Goal: Information Seeking & Learning: Learn about a topic

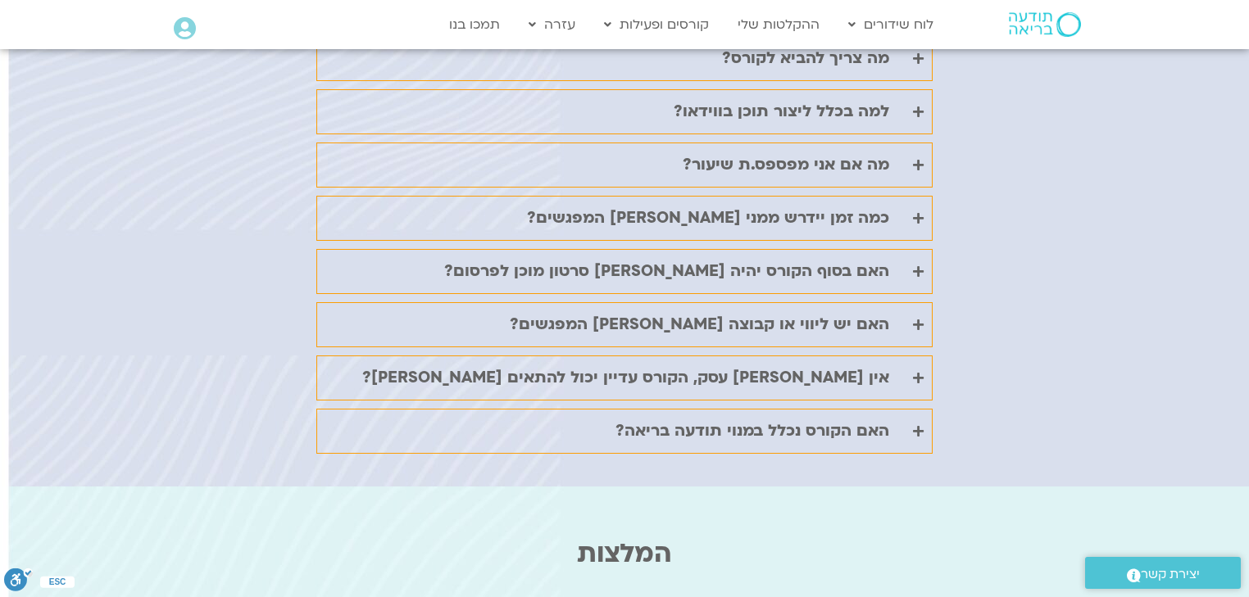
scroll to position [4079, 0]
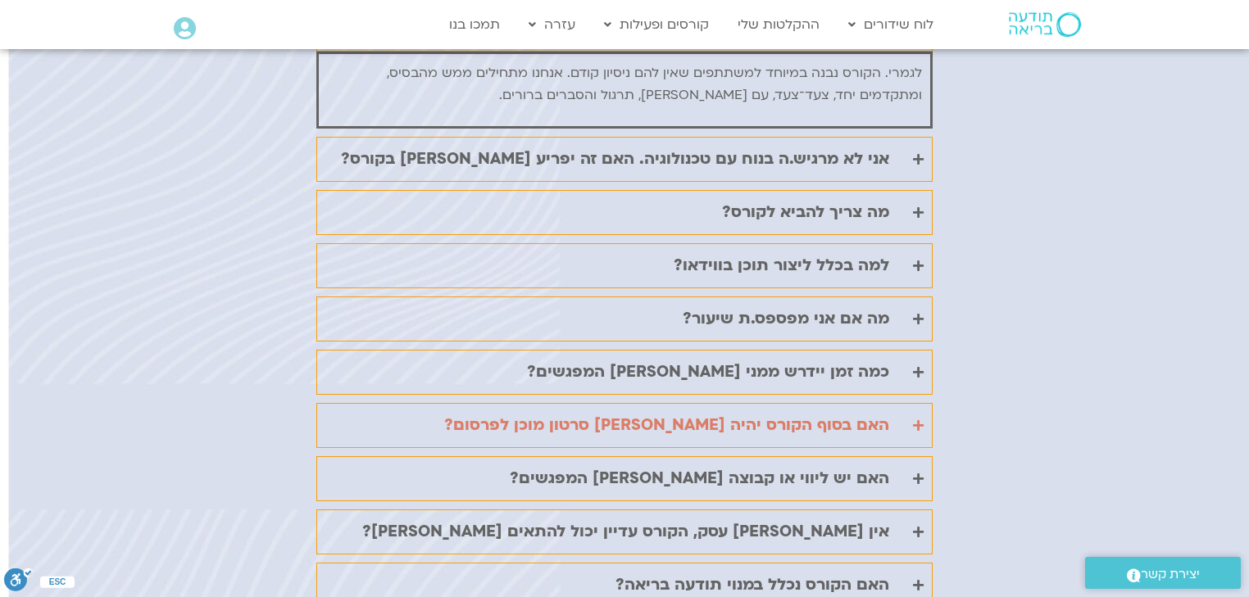
click at [923, 420] on icon "Accordion. Open links with Enter or Space, close with Escape, and navigate with…" at bounding box center [918, 426] width 11 height 12
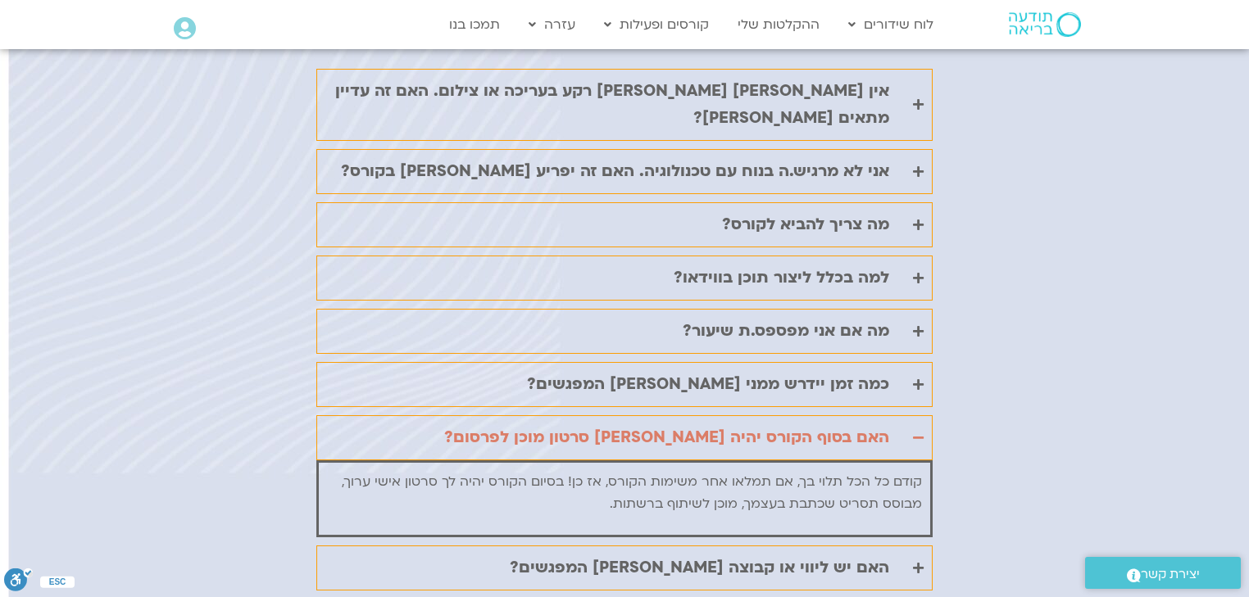
scroll to position [4068, 0]
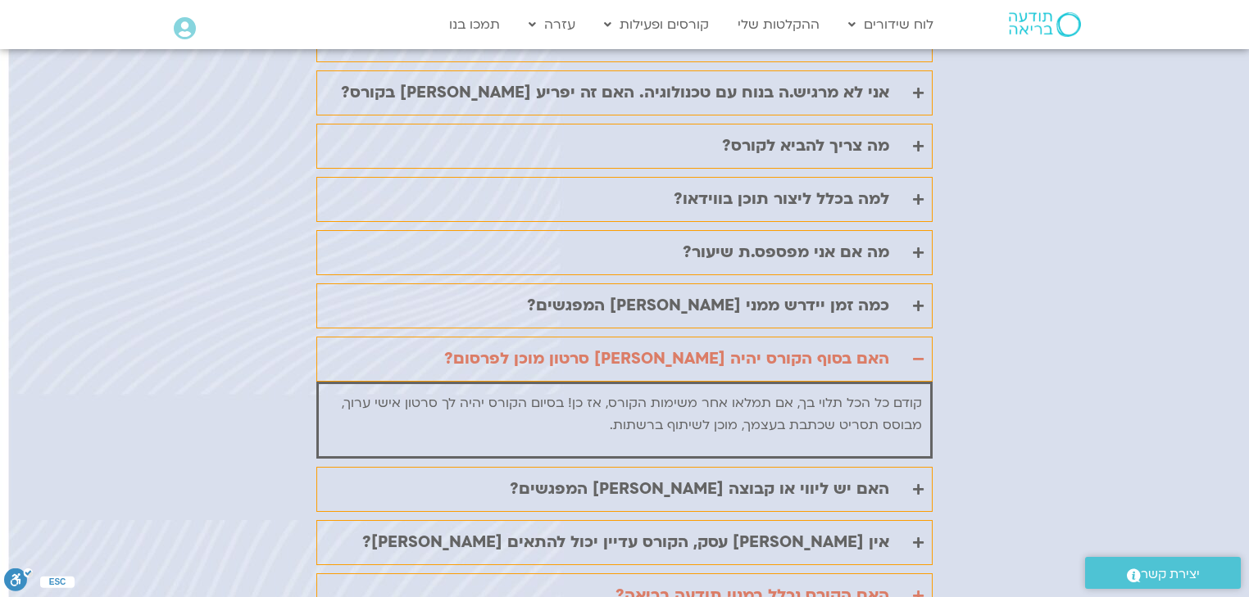
click at [915, 590] on icon "Accordion. Open links with Enter or Space, close with Escape, and navigate with…" at bounding box center [918, 596] width 11 height 12
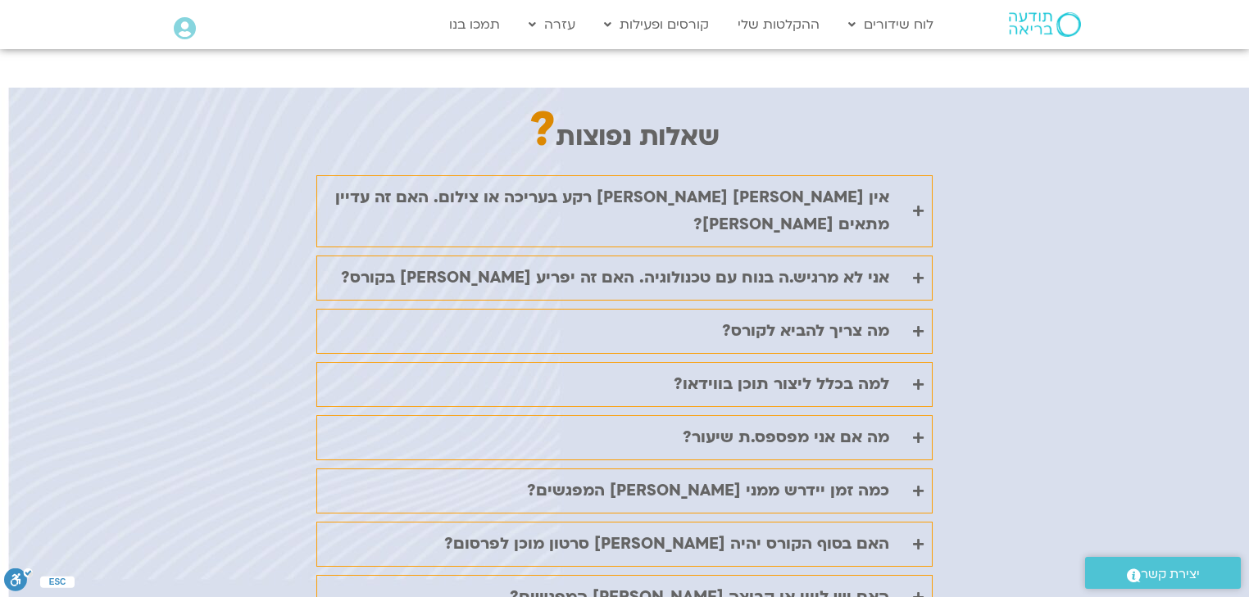
scroll to position [3807, 0]
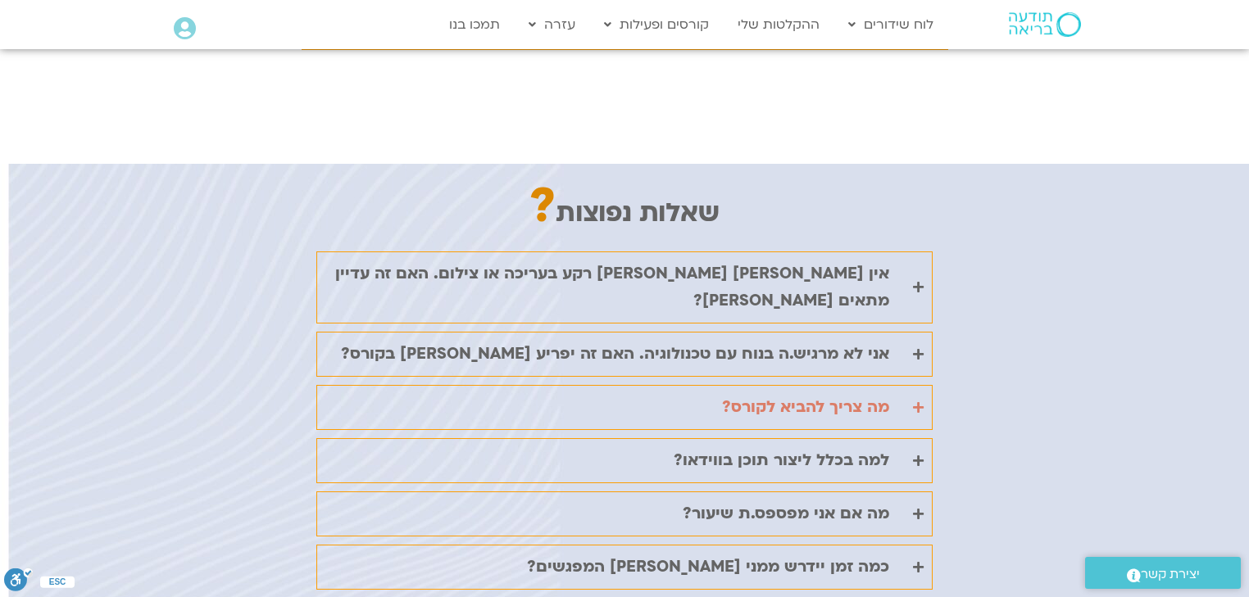
click at [917, 401] on icon "Accordion. Open links with Enter or Space, close with Escape, and navigate with…" at bounding box center [918, 407] width 11 height 12
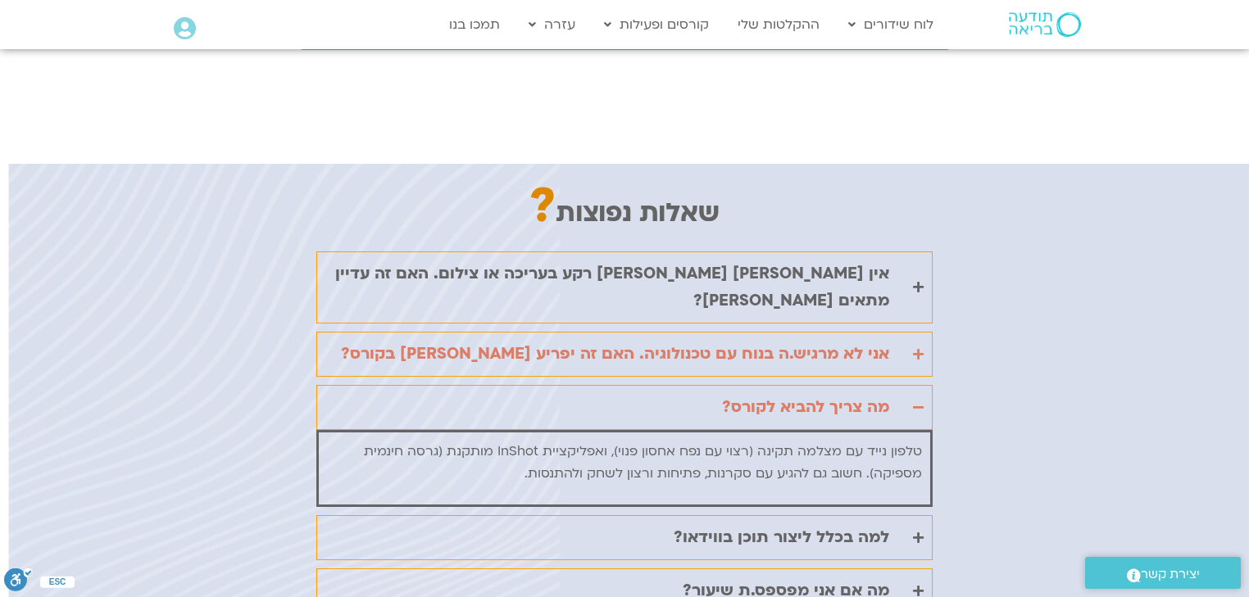
click at [919, 348] on icon "Accordion. Open links with Enter or Space, close with Escape, and navigate with…" at bounding box center [918, 354] width 11 height 12
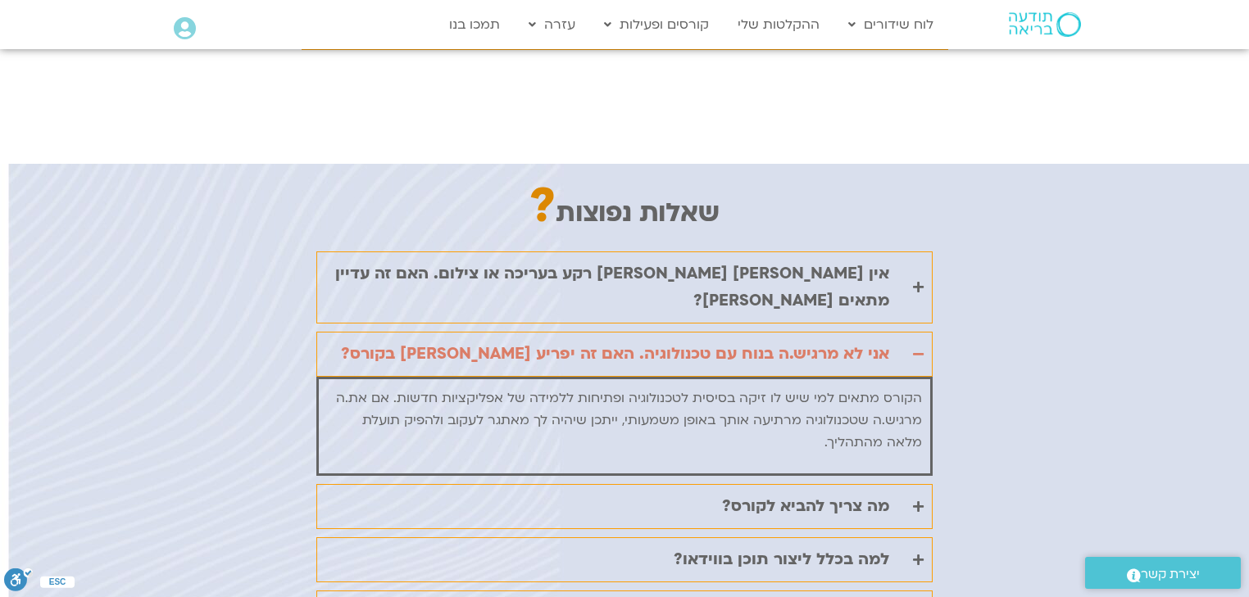
click at [919, 348] on icon "Accordion. Open links with Enter or Space, close with Escape, and navigate with…" at bounding box center [918, 354] width 11 height 12
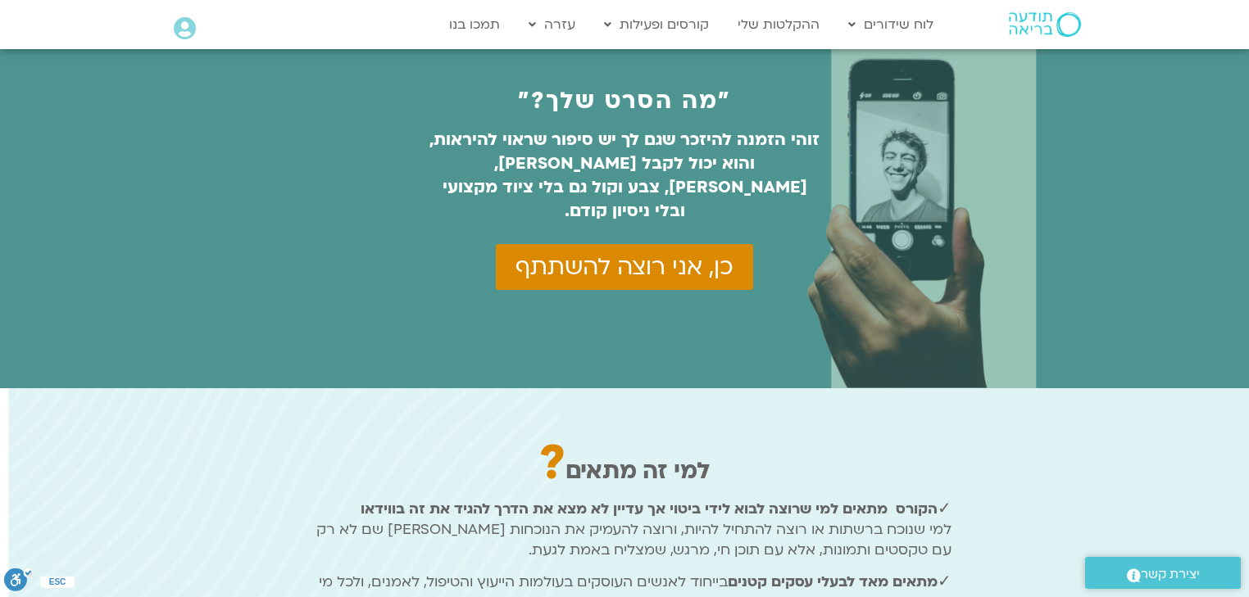
scroll to position [726, 0]
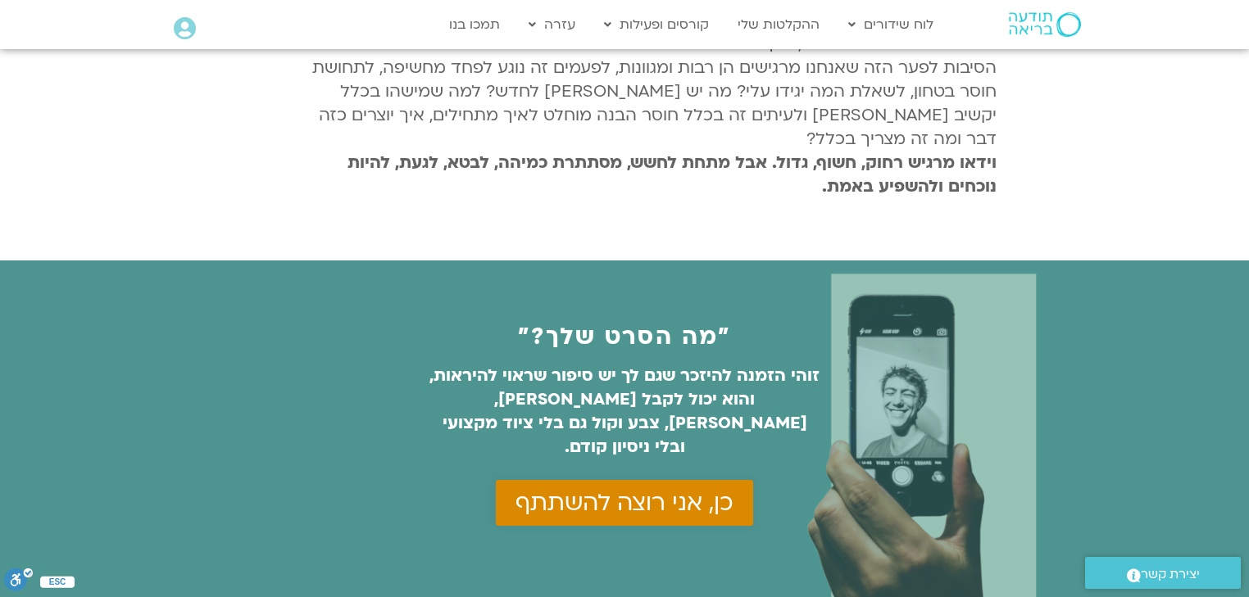
click at [619, 490] on span "כן, אני רוצה להשתתף" at bounding box center [624, 503] width 218 height 26
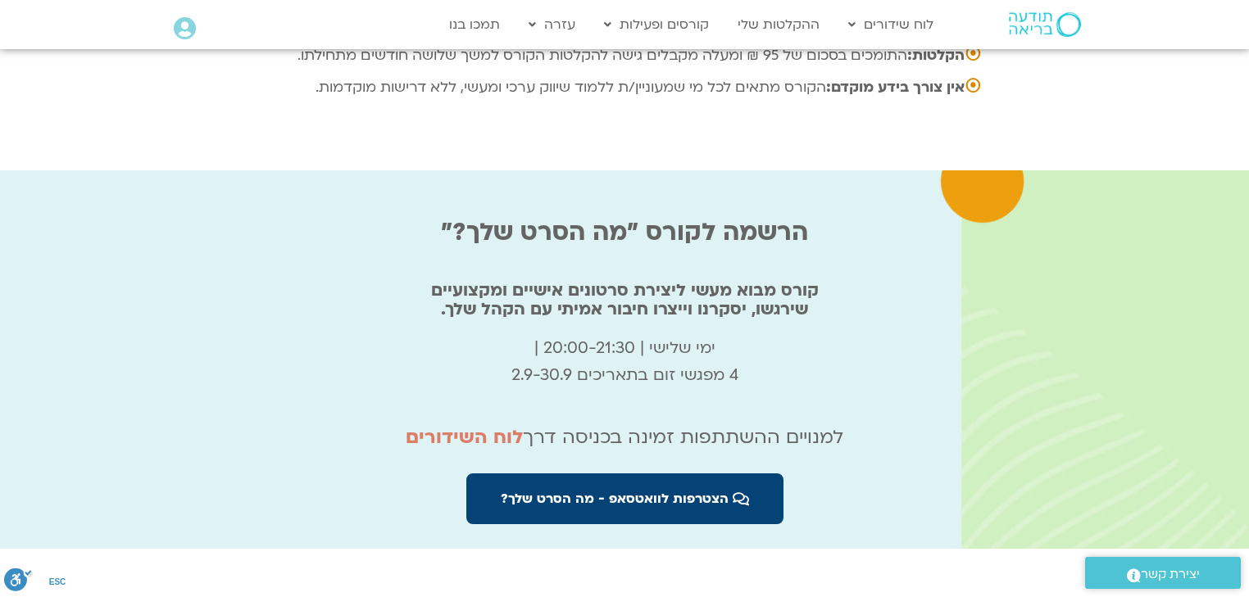
scroll to position [5379, 0]
click at [662, 491] on span "הצטרפות לוואטסאפ - מה הסרט שלך?" at bounding box center [615, 498] width 228 height 15
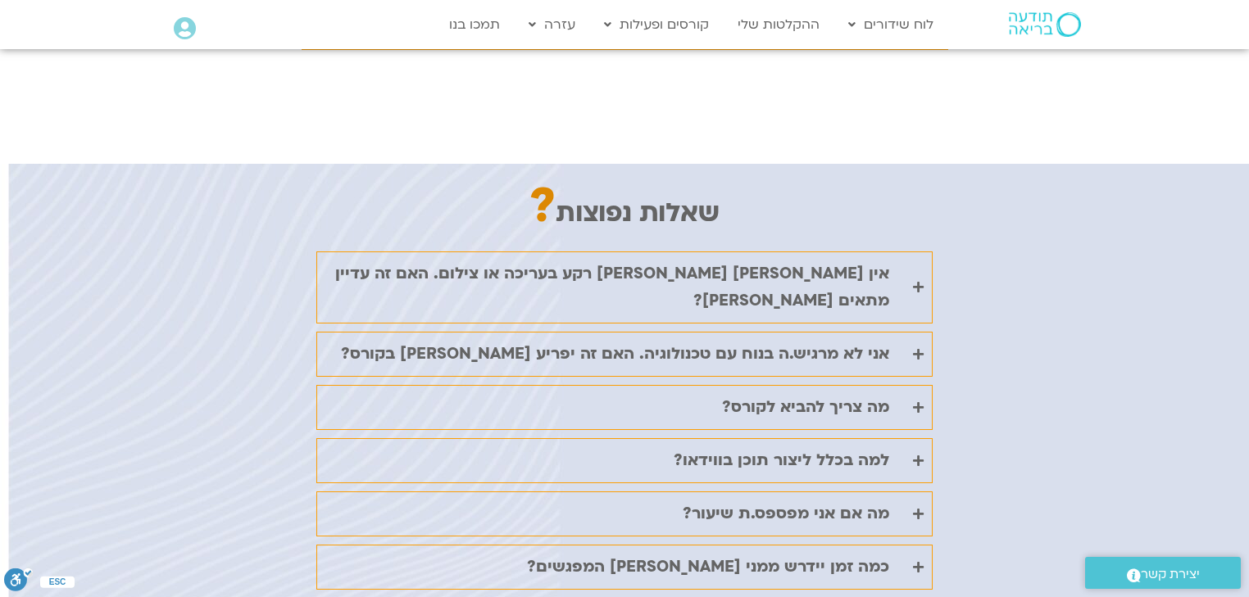
scroll to position [3806, 0]
click at [788, 28] on link "ההקלטות שלי" at bounding box center [778, 24] width 98 height 31
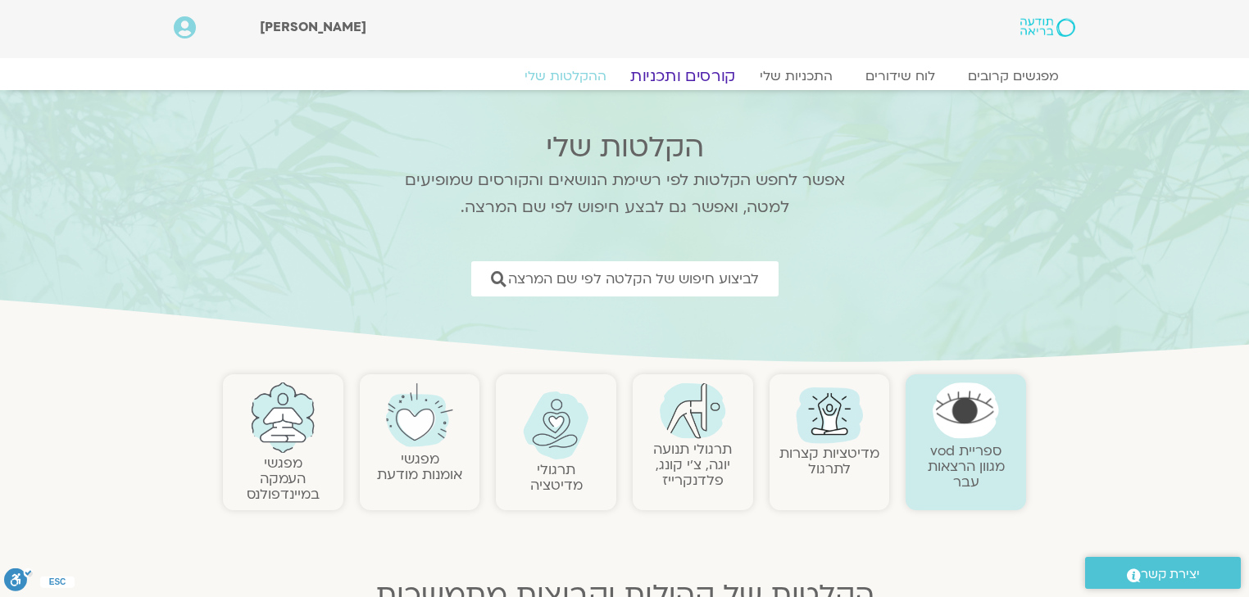
click at [711, 77] on link "קורסים ותכניות" at bounding box center [682, 76] width 144 height 20
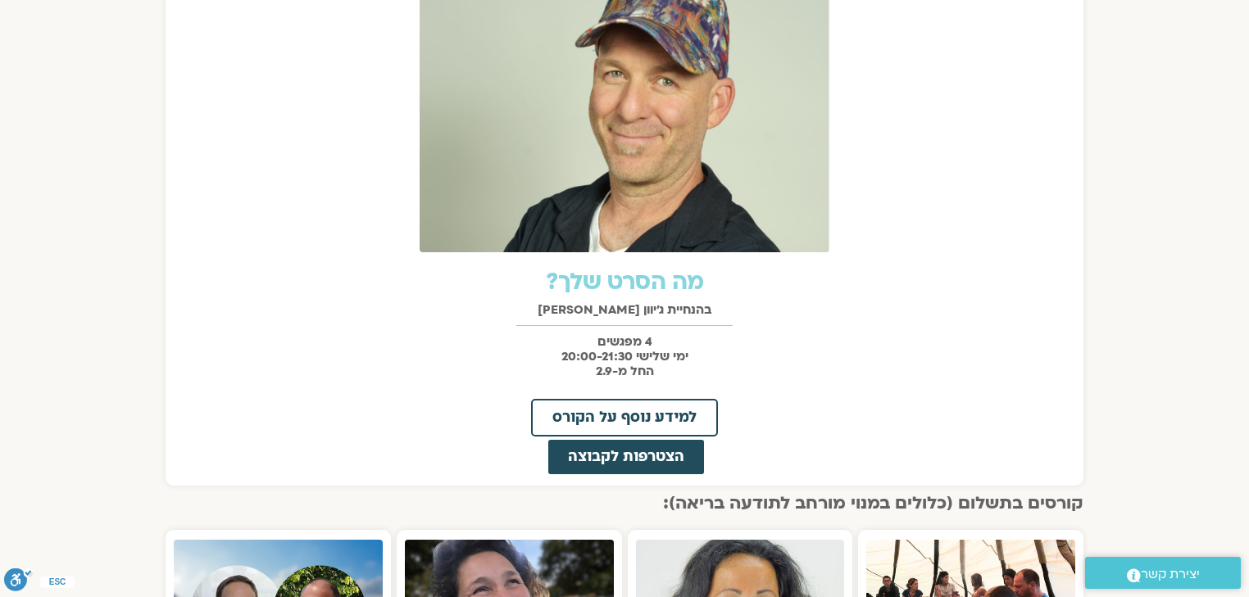
scroll to position [787, 0]
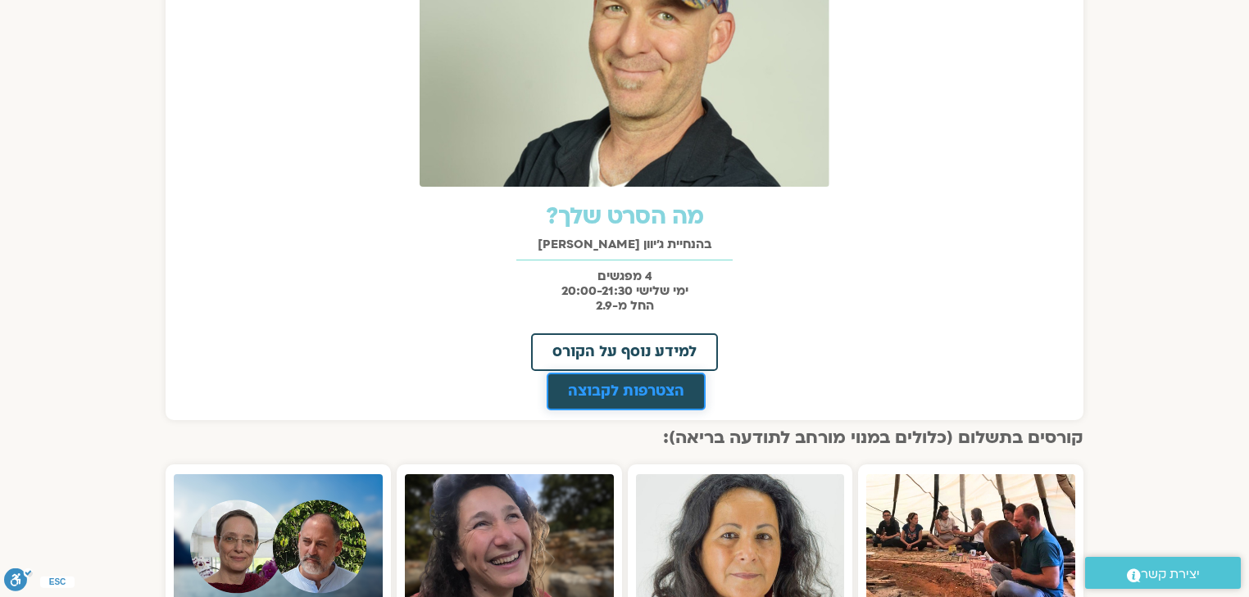
click at [606, 387] on span "הצטרפות לקבוצה" at bounding box center [626, 391] width 116 height 15
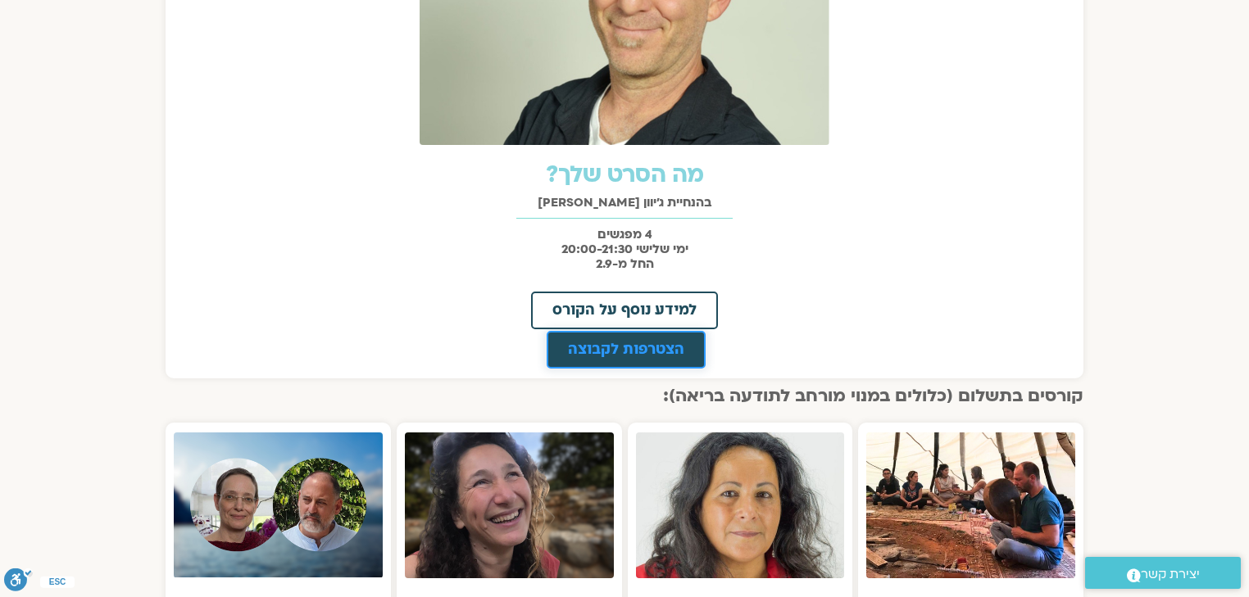
scroll to position [852, 0]
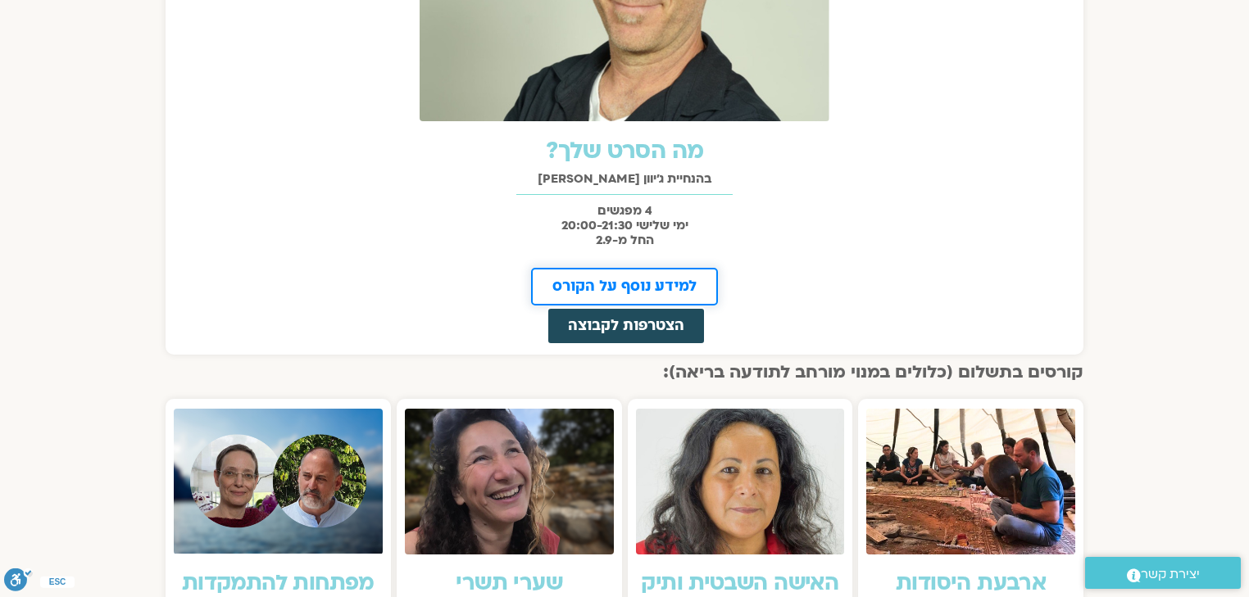
click at [649, 284] on span "למידע נוסף על הקורס" at bounding box center [624, 286] width 144 height 15
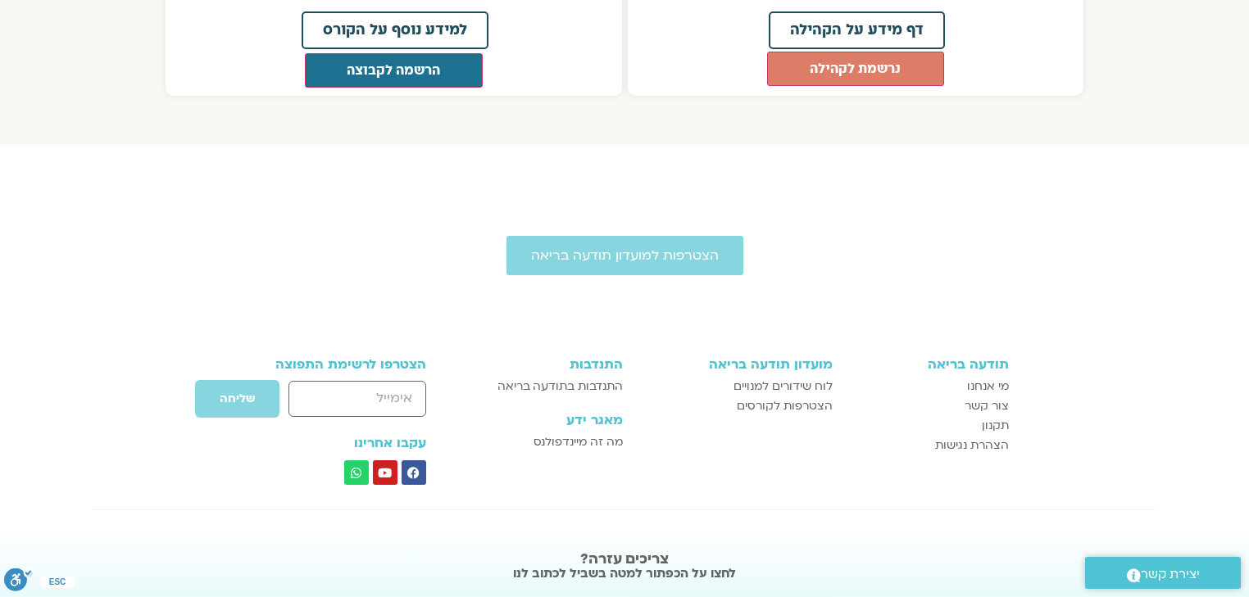
scroll to position [2163, 0]
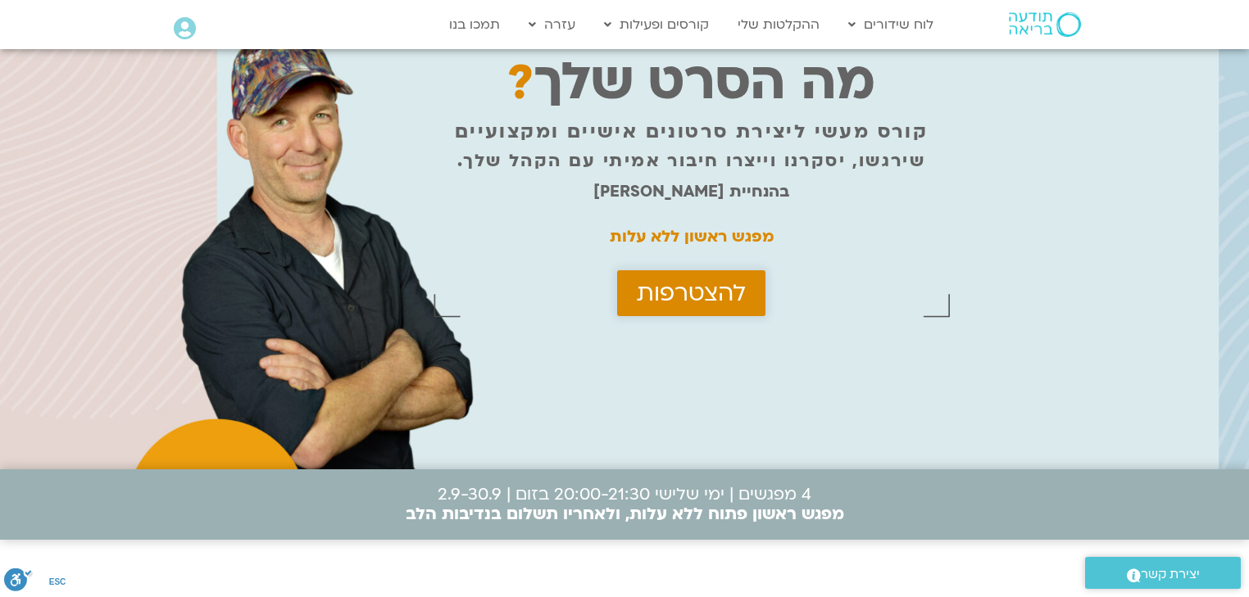
click at [652, 280] on span "להצטרפות" at bounding box center [691, 293] width 109 height 26
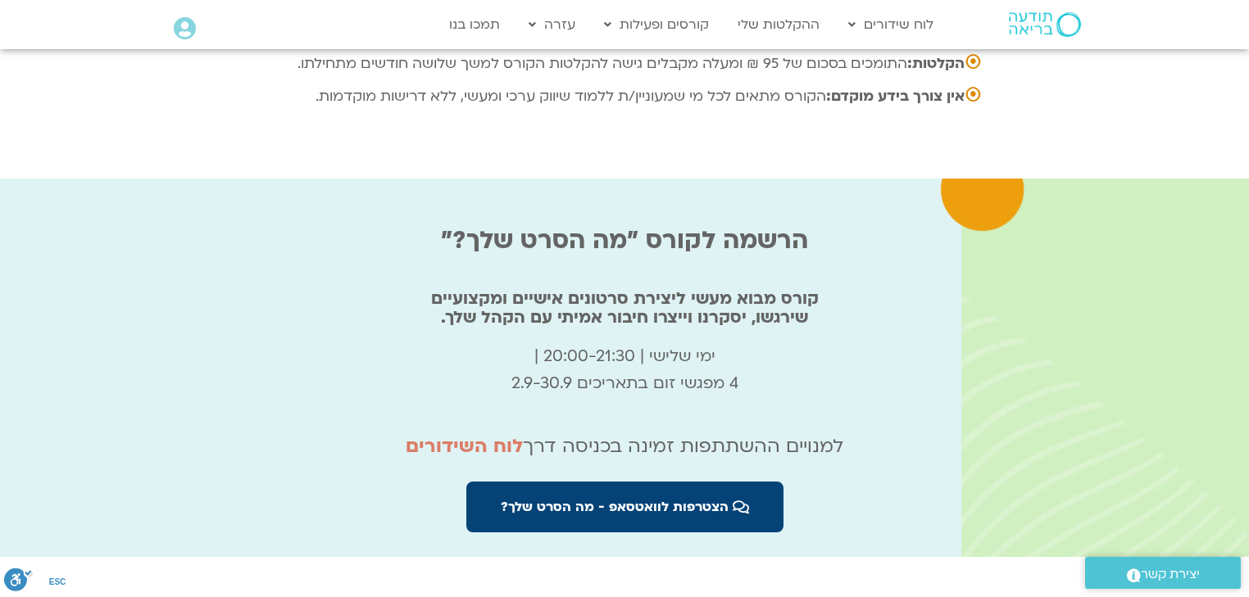
scroll to position [5455, 0]
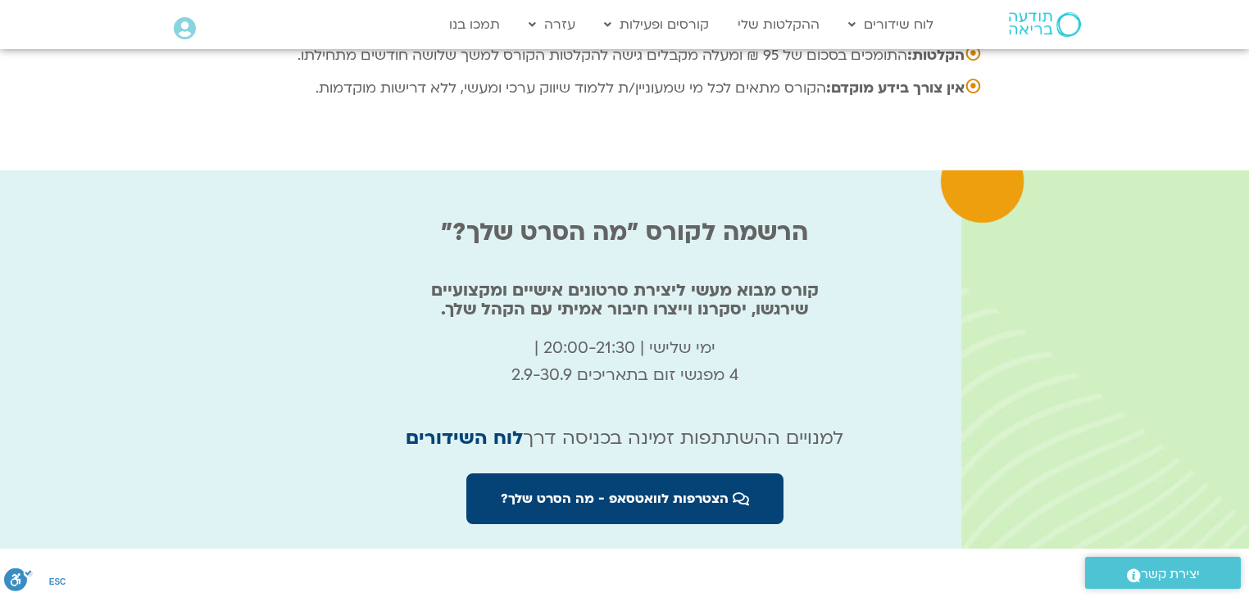
click at [472, 425] on link "לוח השידורים" at bounding box center [464, 437] width 117 height 25
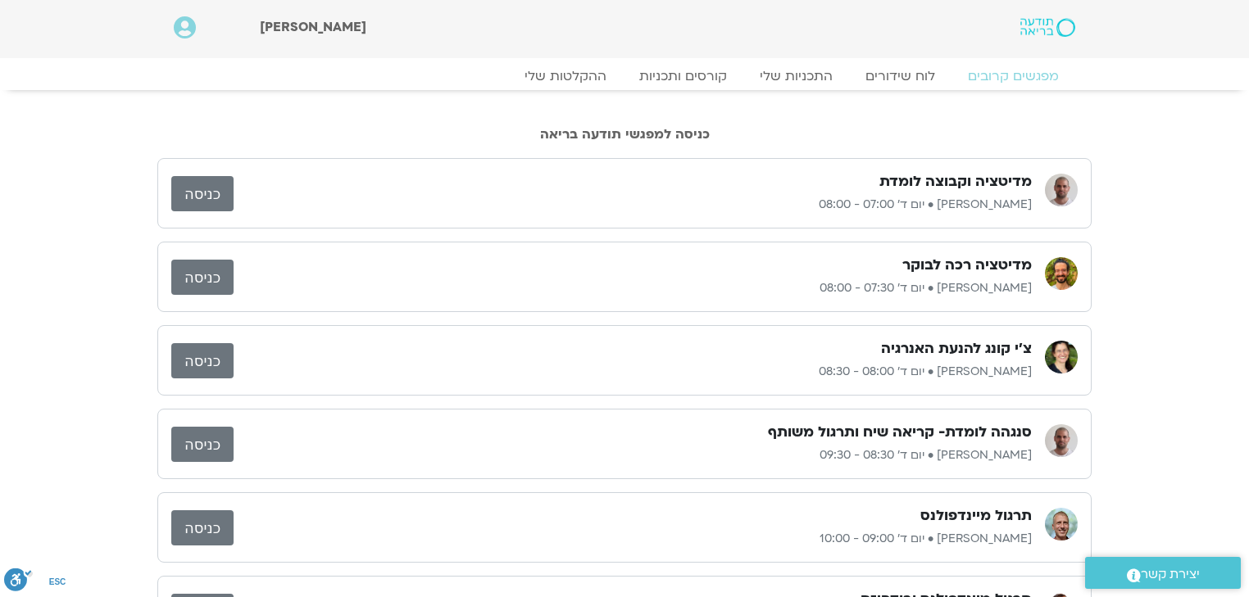
click at [206, 191] on link "כניסה" at bounding box center [202, 193] width 62 height 35
drag, startPoint x: 1032, startPoint y: 205, endPoint x: 979, endPoint y: 202, distance: 53.4
click at [979, 202] on div "מדיטציה וקבוצה לומדת [PERSON_NAME] • יום ד׳ 07:00 - 08:00 כניסה" at bounding box center [624, 193] width 934 height 70
click at [580, 69] on link "ההקלטות שלי" at bounding box center [566, 76] width 138 height 20
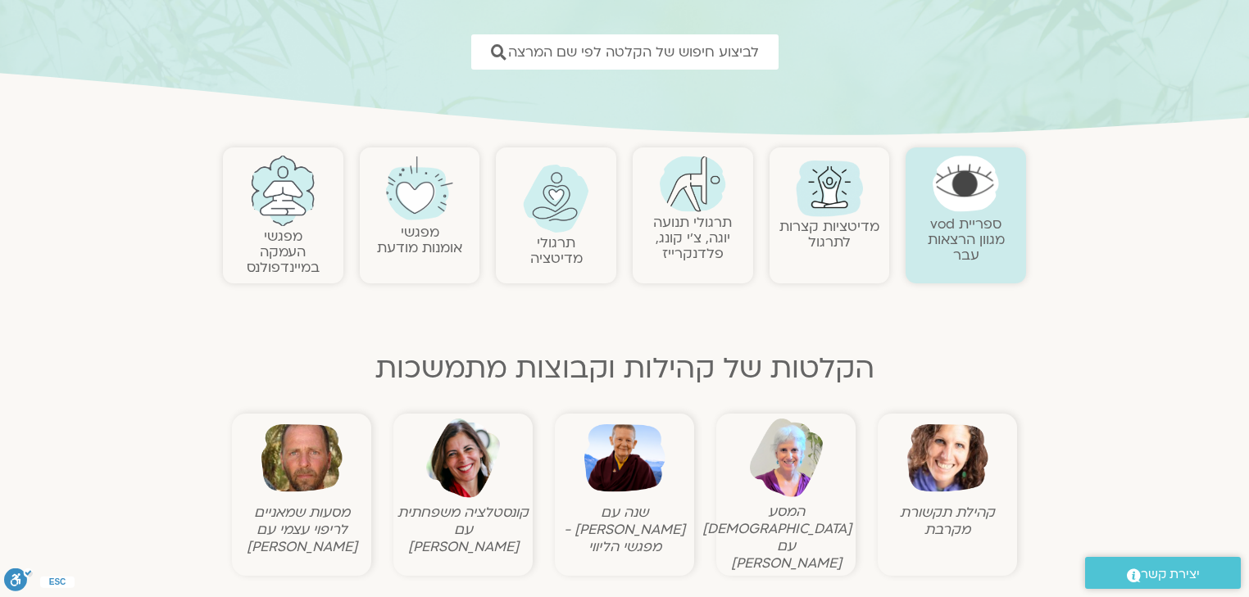
scroll to position [66, 0]
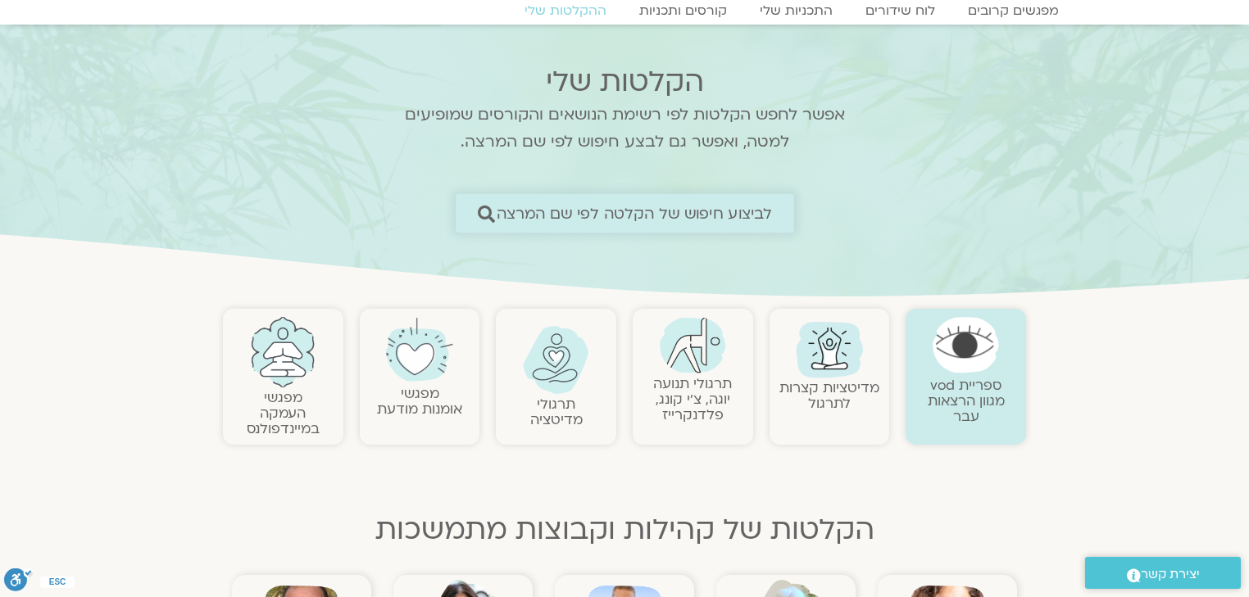
click at [655, 219] on span "לביצוע חיפוש של הקלטה לפי שם המרצה" at bounding box center [634, 213] width 276 height 17
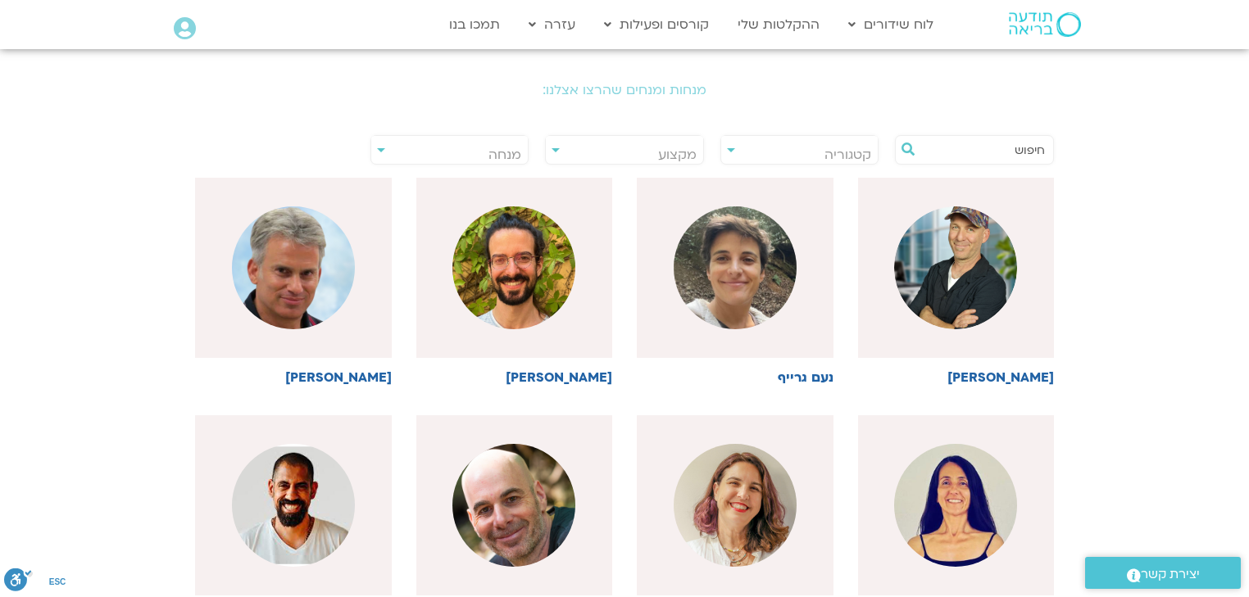
scroll to position [328, 0]
click at [1014, 379] on h6 "[PERSON_NAME]" at bounding box center [956, 377] width 197 height 15
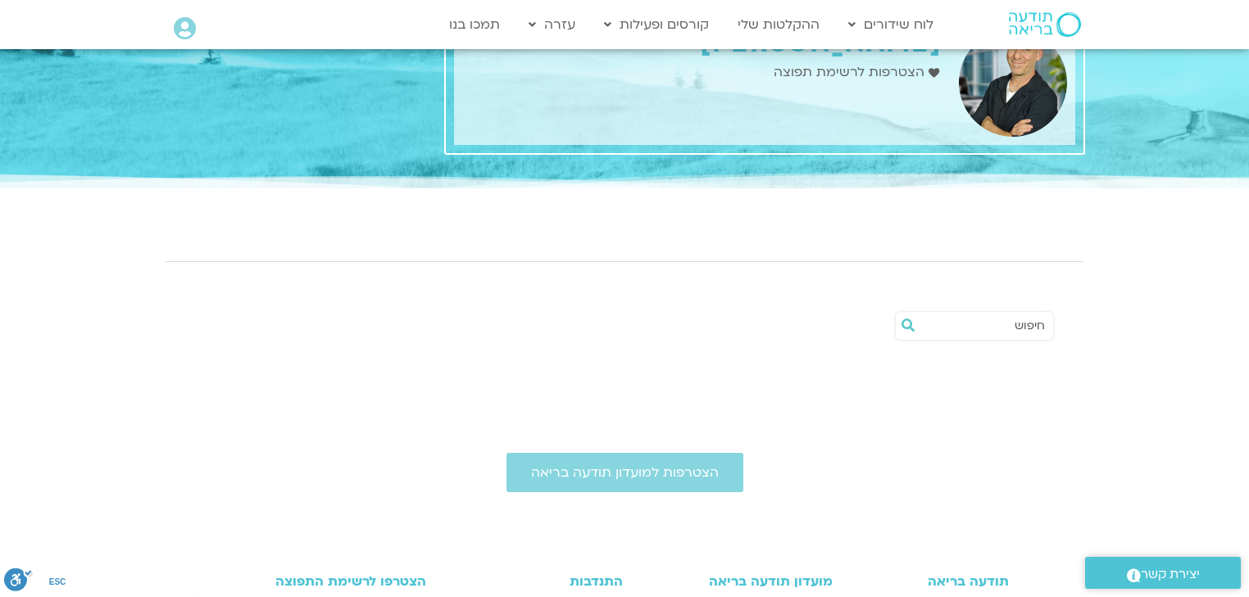
scroll to position [131, 0]
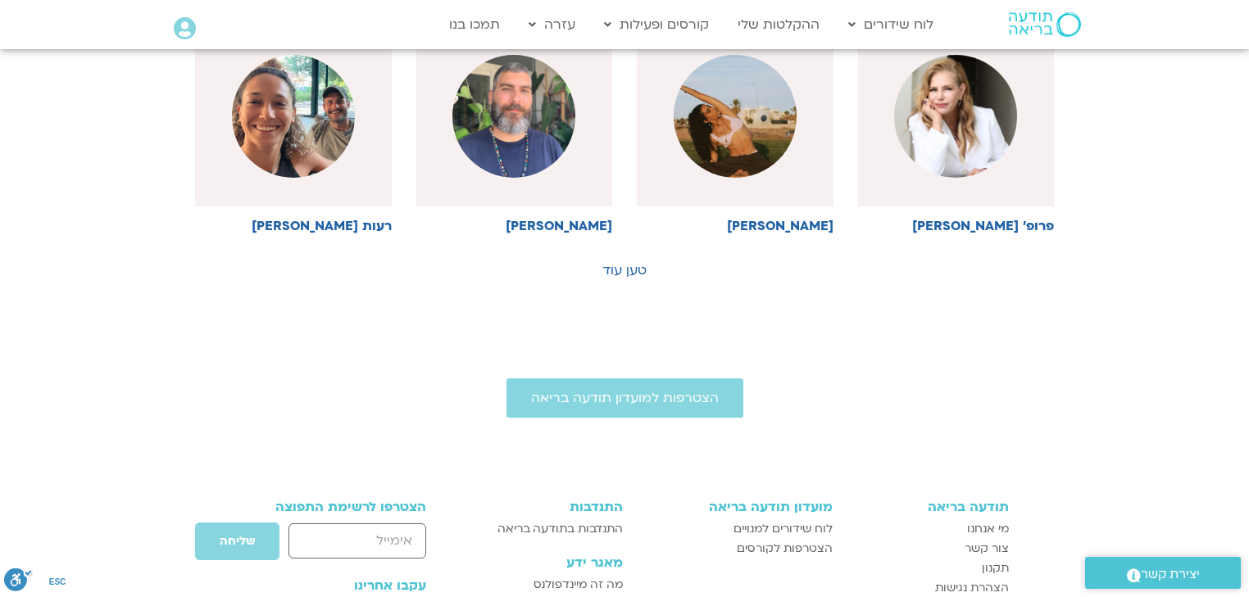
scroll to position [981, 0]
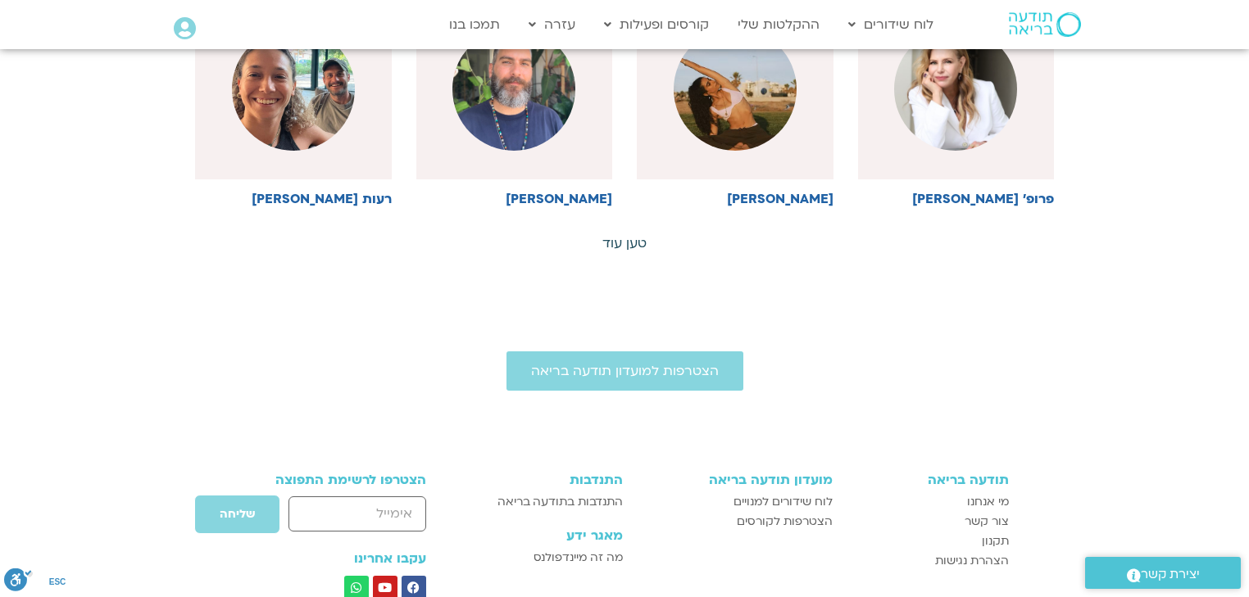
click at [628, 243] on link "טען עוד" at bounding box center [624, 243] width 44 height 18
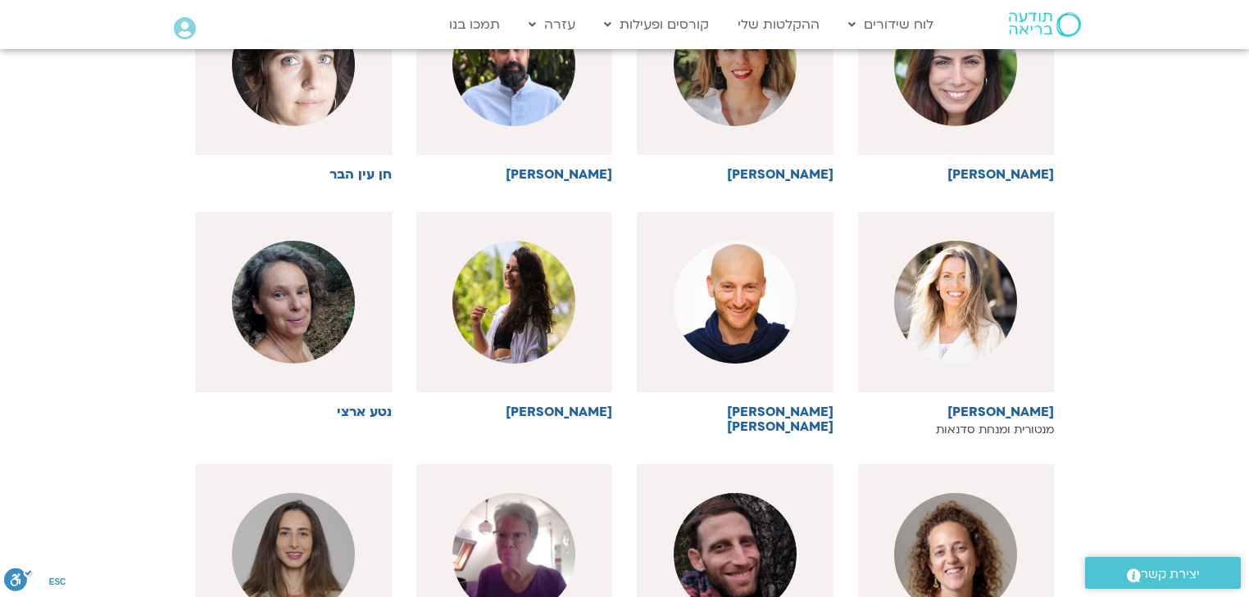
scroll to position [1505, 0]
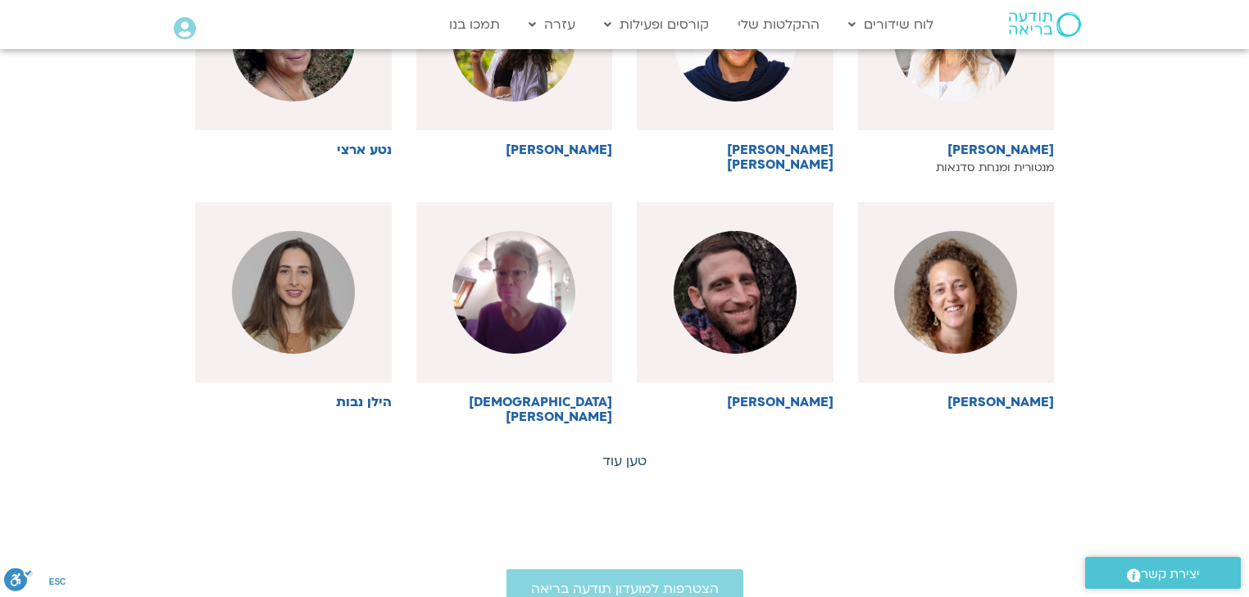
click at [618, 452] on link "טען עוד" at bounding box center [624, 461] width 44 height 18
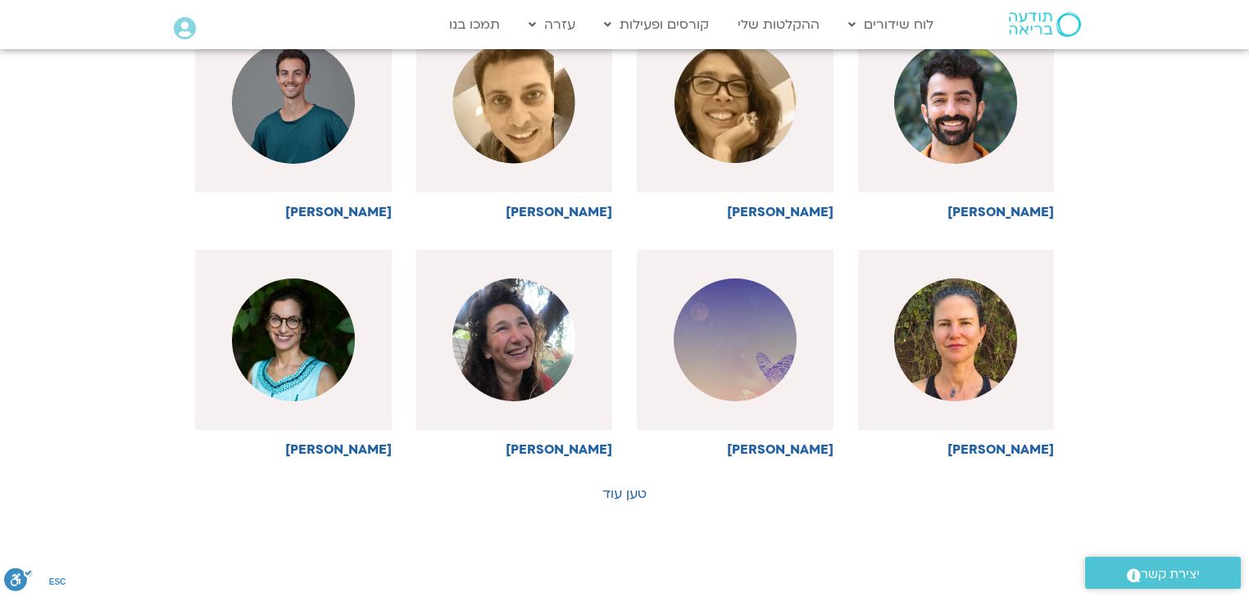
scroll to position [2226, 0]
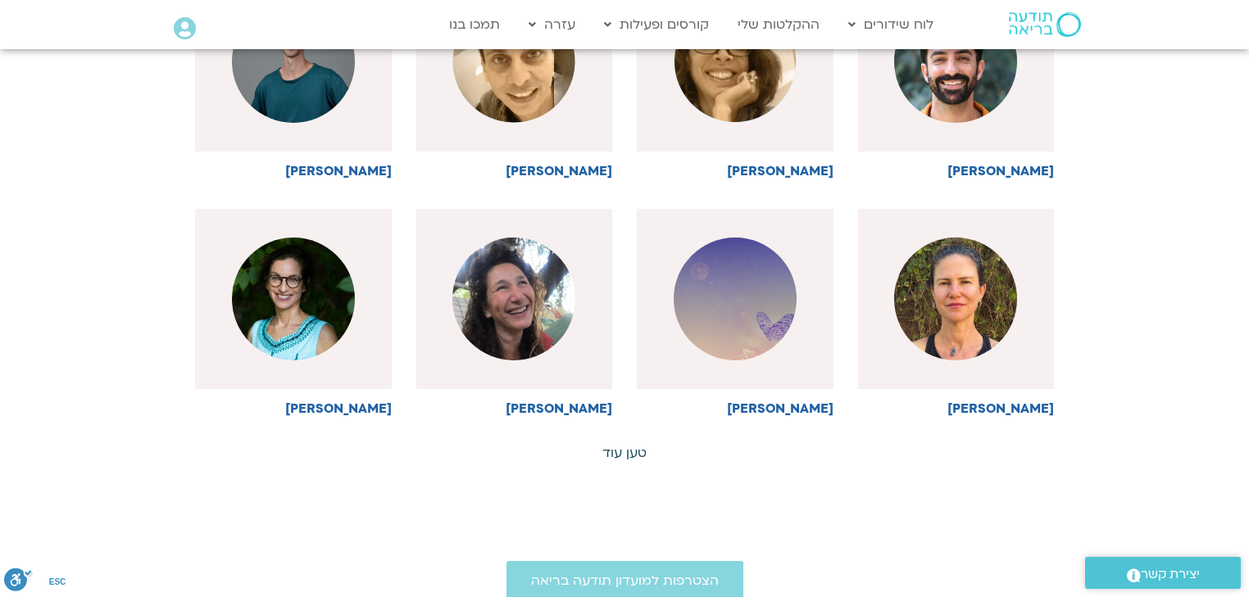
click at [633, 444] on link "טען עוד" at bounding box center [624, 453] width 44 height 18
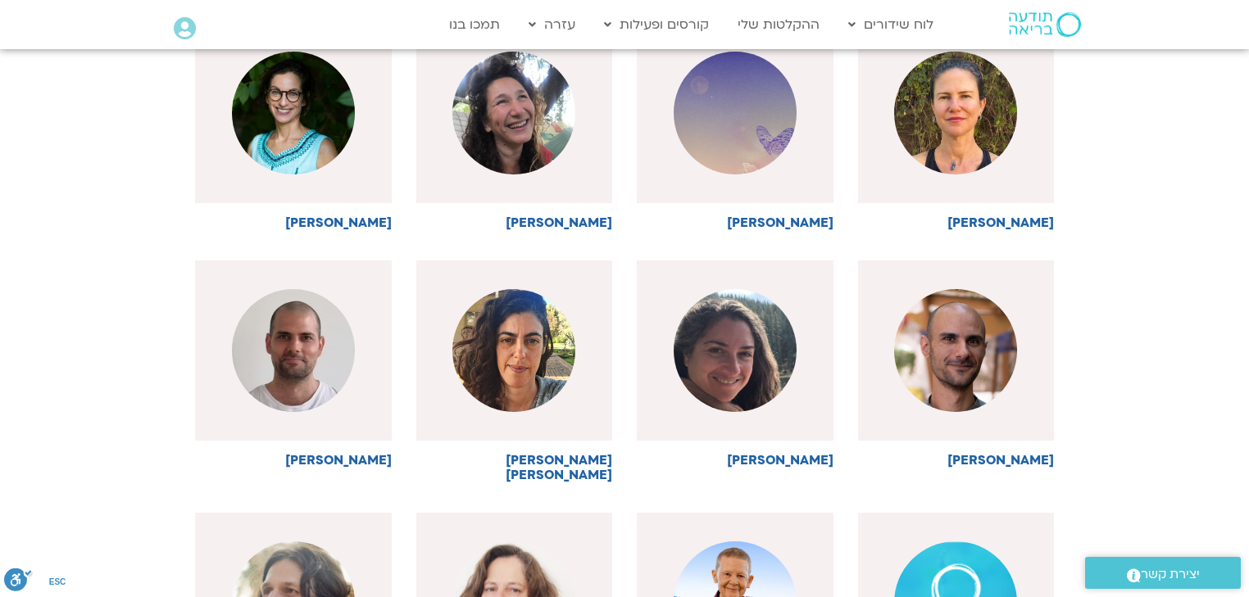
scroll to position [2488, 0]
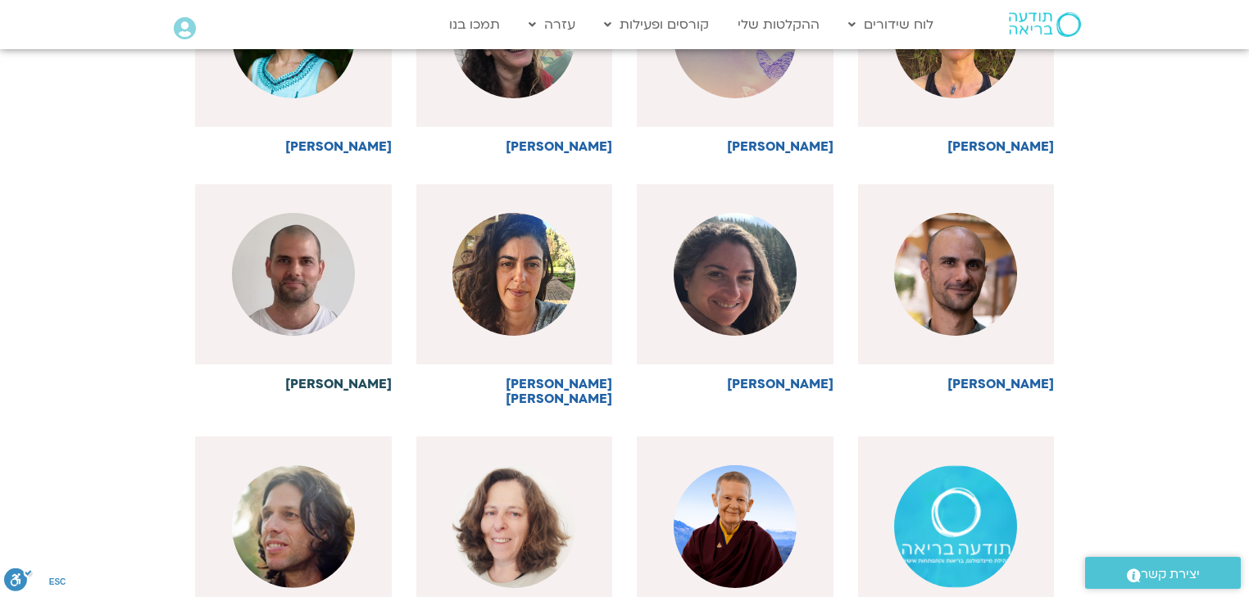
click at [365, 377] on h6 "[PERSON_NAME]" at bounding box center [293, 384] width 197 height 15
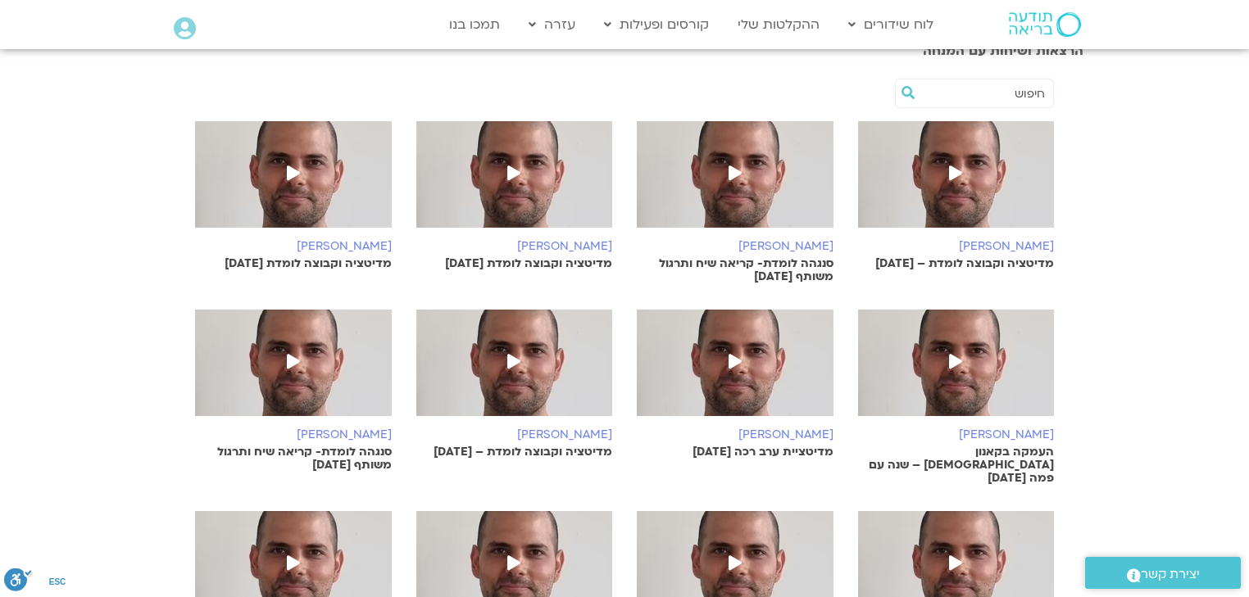
scroll to position [459, 0]
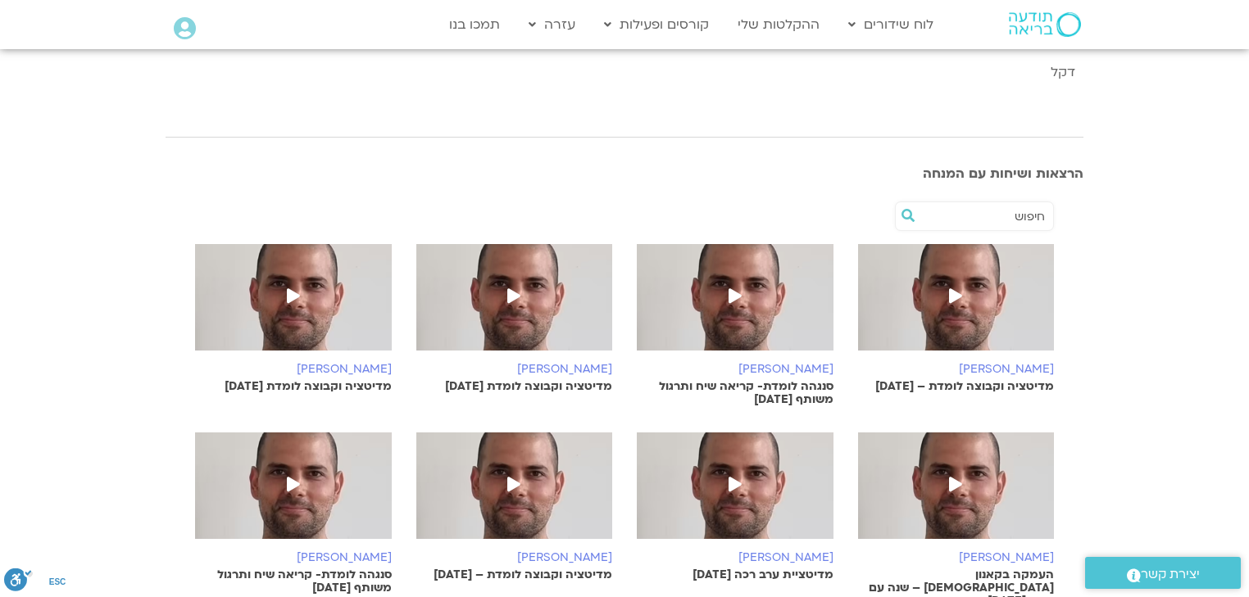
click at [957, 386] on p "מדיטציה וקבוצה לומדת – [DATE]" at bounding box center [956, 386] width 197 height 13
